Goal: Navigation & Orientation: Understand site structure

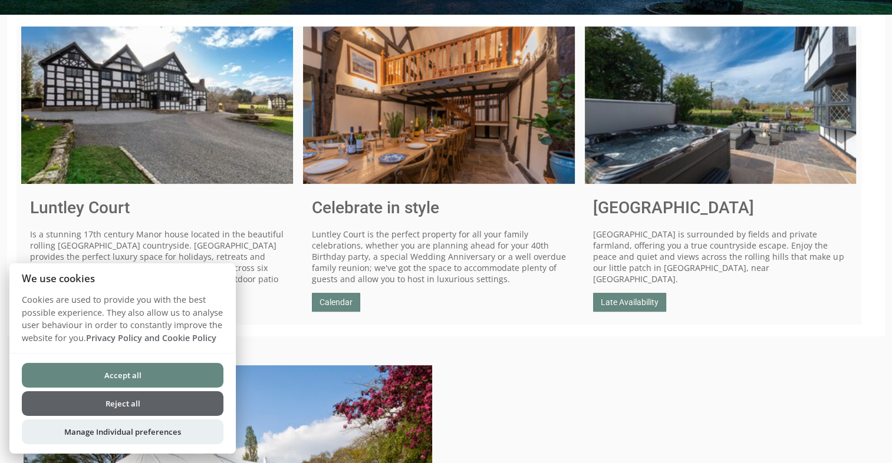
scroll to position [369, 0]
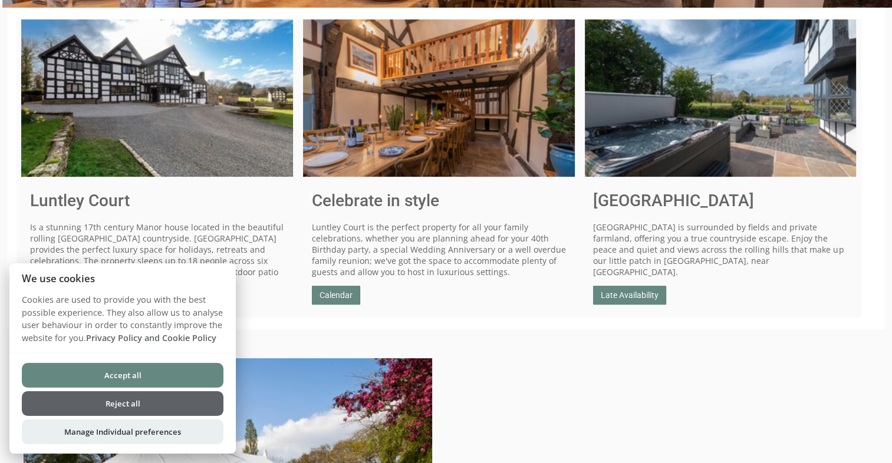
click at [123, 406] on button "Reject all" at bounding box center [123, 403] width 202 height 25
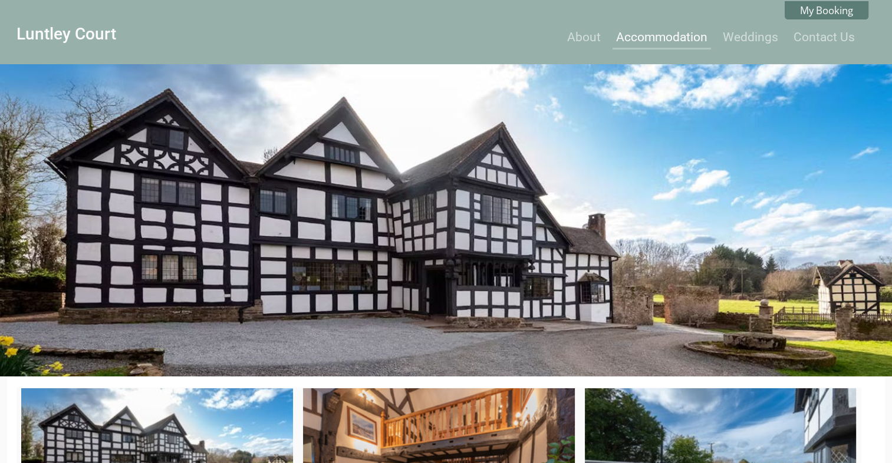
click at [662, 37] on link "Accommodation" at bounding box center [661, 37] width 91 height 14
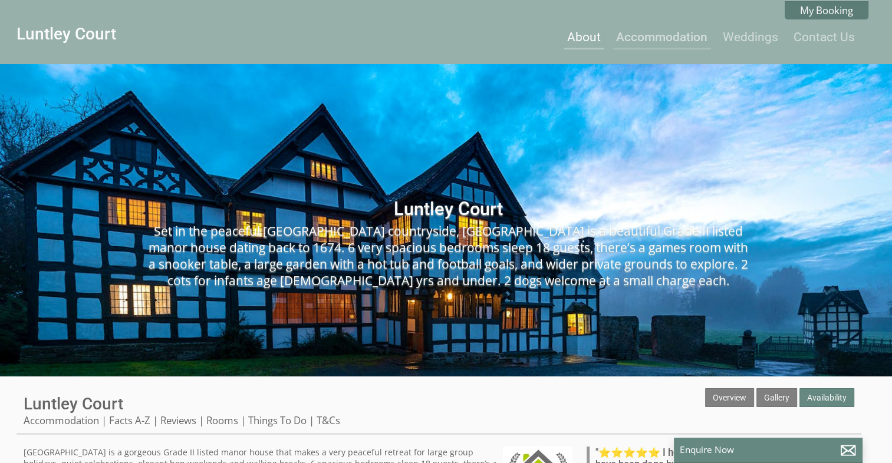
click at [586, 37] on link "About" at bounding box center [584, 37] width 34 height 14
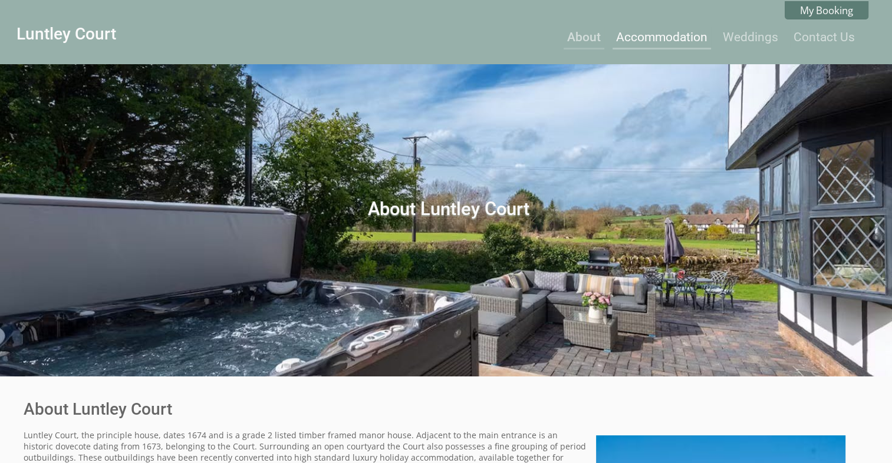
click at [666, 38] on link "Accommodation" at bounding box center [661, 37] width 91 height 14
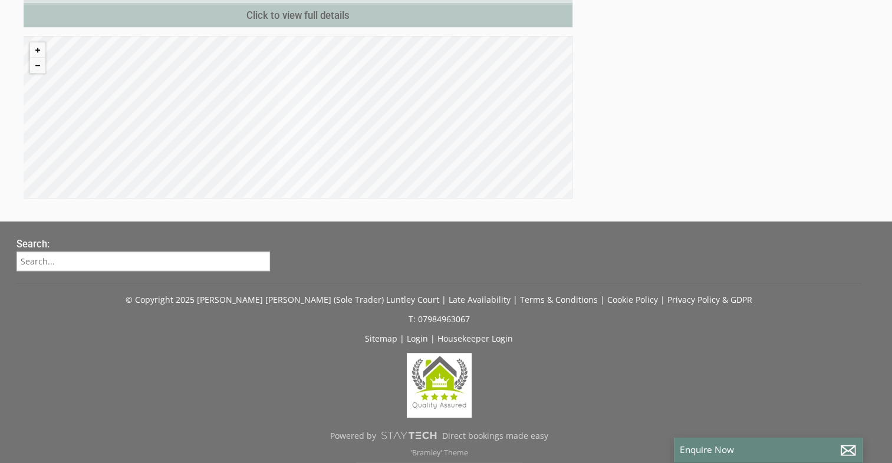
scroll to position [846, 0]
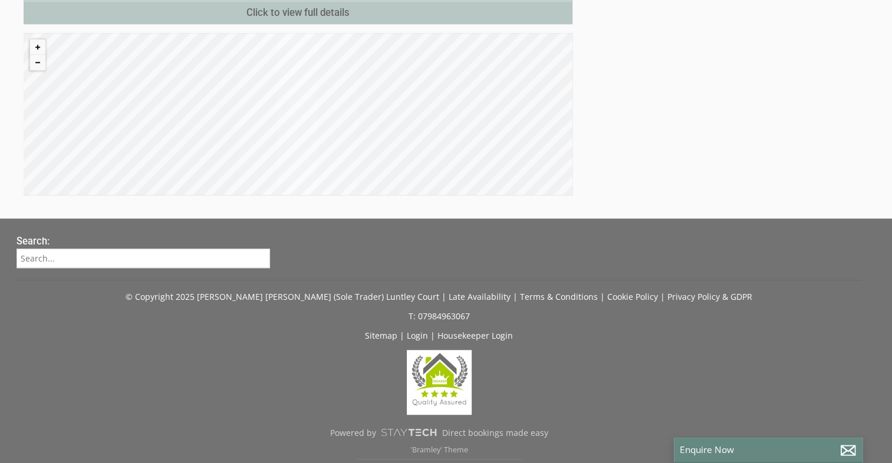
click at [33, 249] on input "search" at bounding box center [144, 258] width 254 height 19
type input "[PERSON_NAME]"
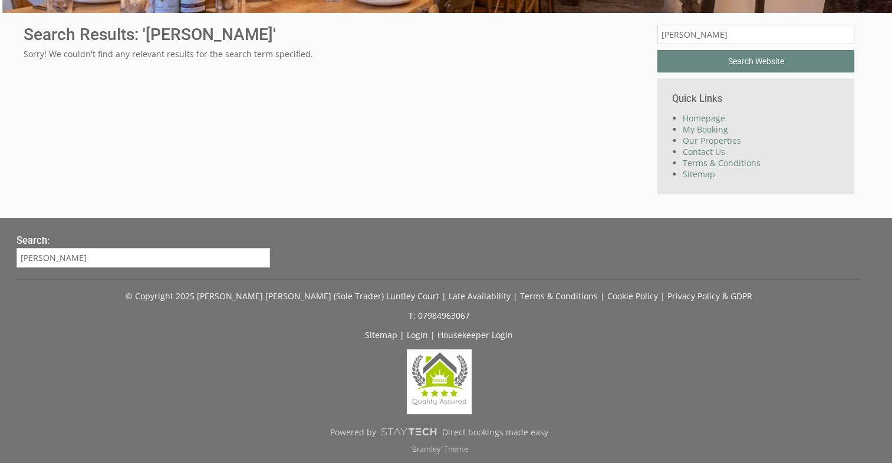
scroll to position [0, 0]
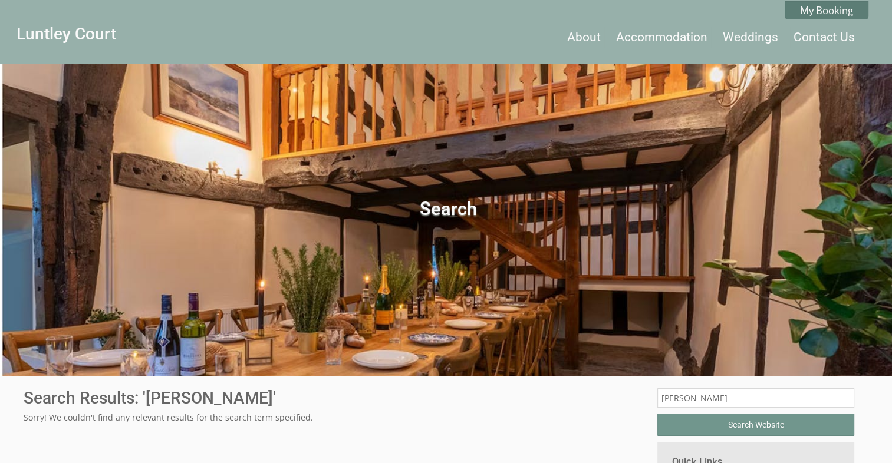
click at [774, 422] on input "Search Website" at bounding box center [755, 425] width 197 height 22
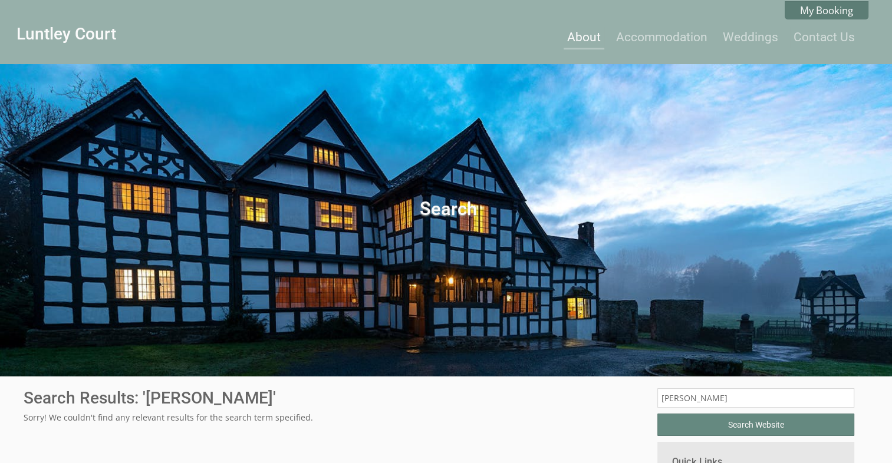
click at [580, 41] on link "About" at bounding box center [584, 37] width 34 height 14
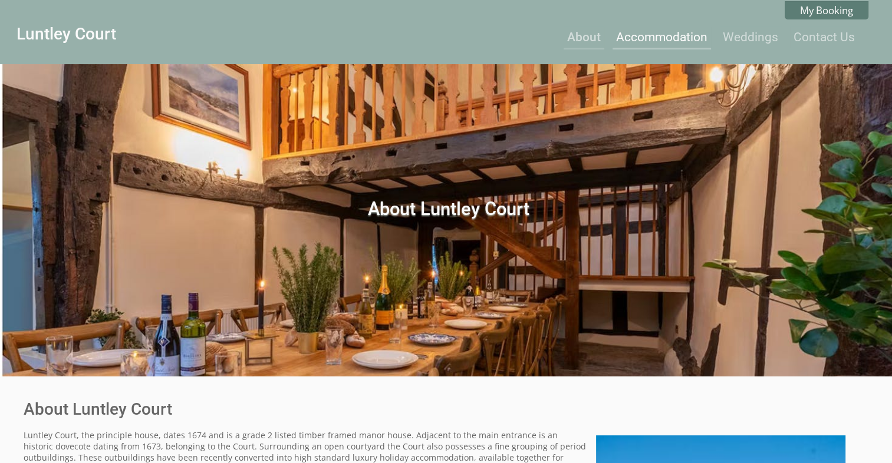
click at [684, 41] on link "Accommodation" at bounding box center [661, 37] width 91 height 14
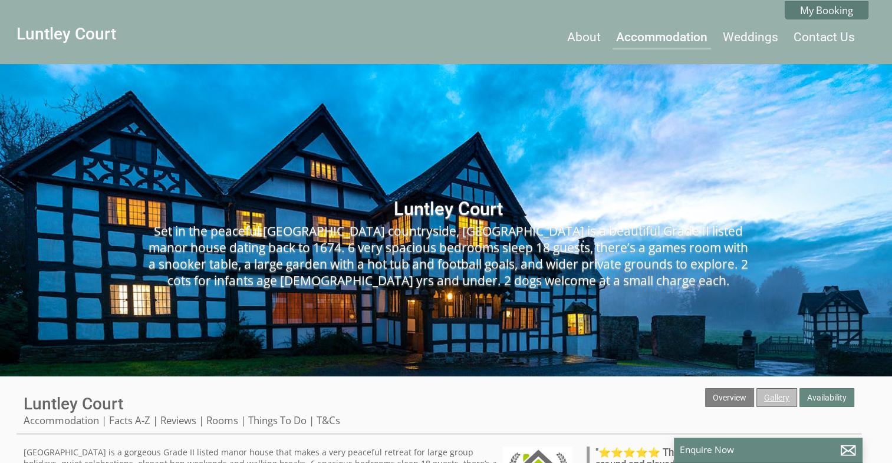
click at [775, 398] on link "Gallery" at bounding box center [776, 398] width 41 height 19
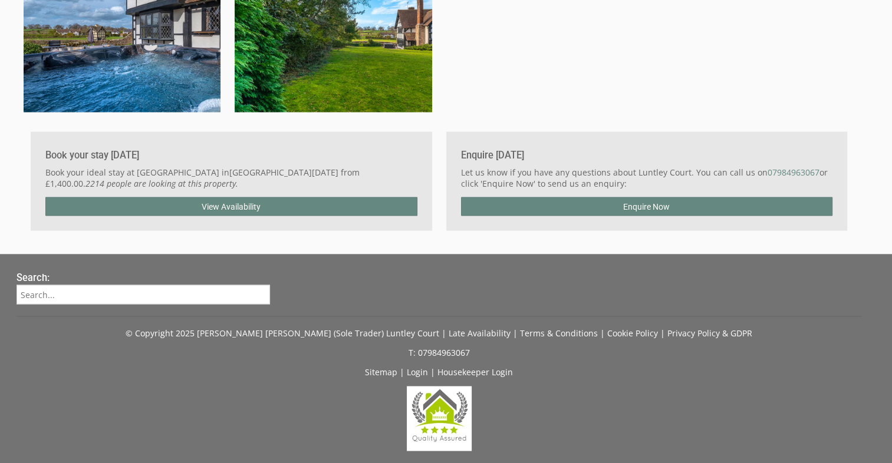
scroll to position [2299, 0]
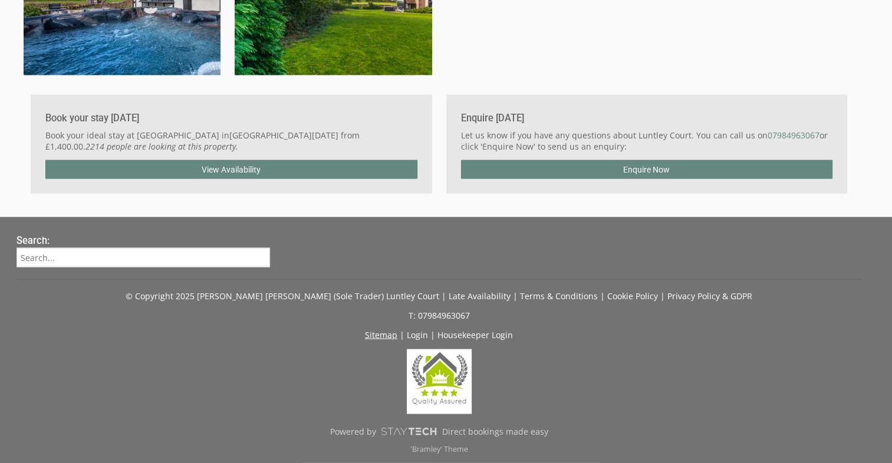
click at [384, 336] on link "Sitemap" at bounding box center [381, 335] width 32 height 11
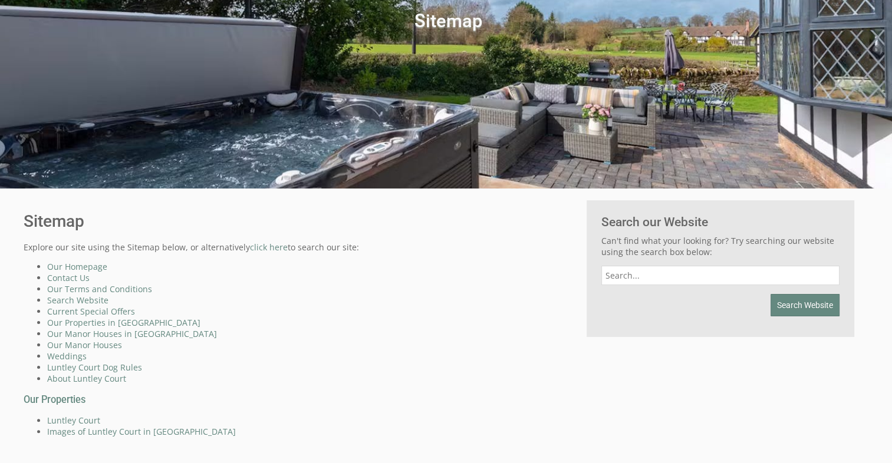
scroll to position [228, 0]
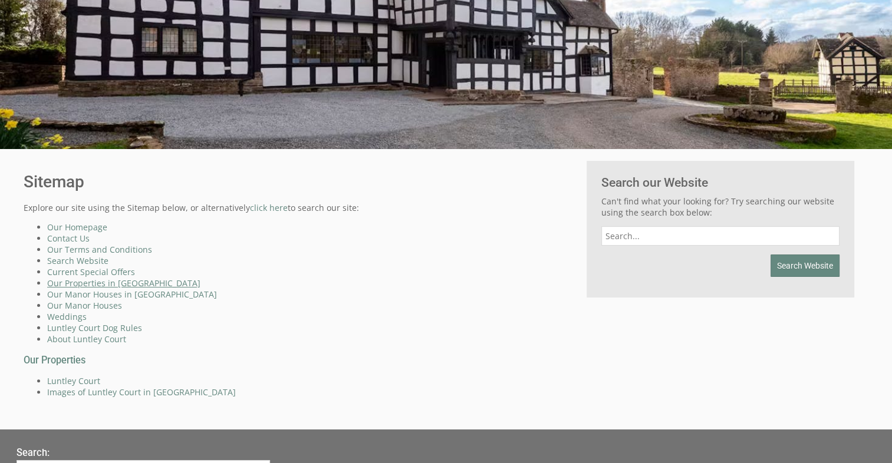
click at [133, 284] on link "Our Properties in [GEOGRAPHIC_DATA]" at bounding box center [123, 283] width 153 height 11
